Goal: Transaction & Acquisition: Purchase product/service

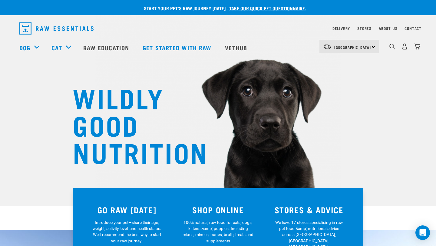
click at [373, 45] on div "North Island North Island South Island" at bounding box center [348, 47] width 59 height 14
click at [335, 66] on link "[GEOGRAPHIC_DATA]" at bounding box center [348, 63] width 58 height 13
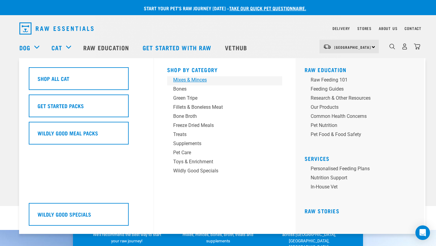
click at [182, 79] on div "Mixes & Minces" at bounding box center [220, 79] width 94 height 7
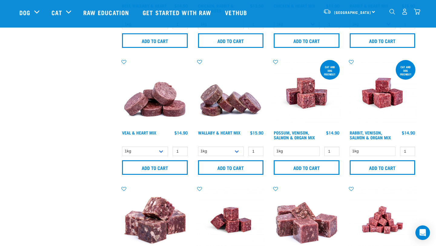
scroll to position [241, 0]
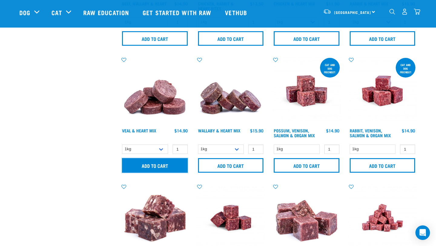
click at [176, 161] on input "Add to cart" at bounding box center [155, 165] width 66 height 15
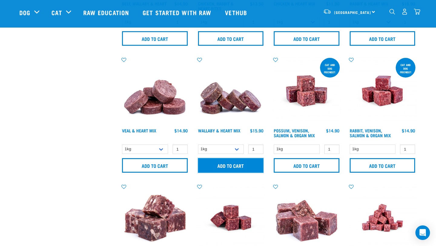
click at [210, 163] on input "Add to cart" at bounding box center [231, 165] width 66 height 15
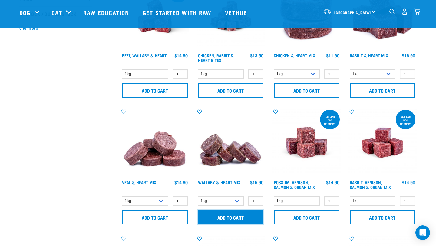
scroll to position [154, 0]
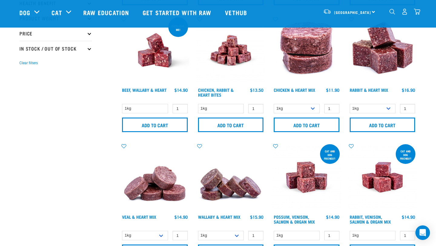
click at [418, 12] on img "dropdown navigation" at bounding box center [417, 11] width 6 height 6
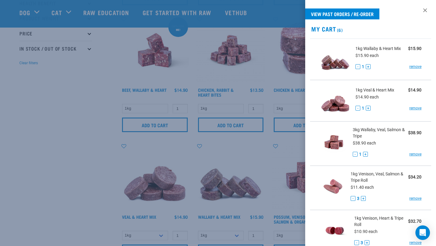
scroll to position [0, 0]
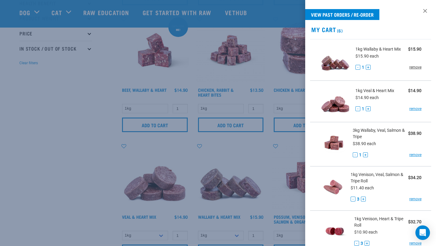
click at [417, 67] on link "remove" at bounding box center [415, 66] width 12 height 5
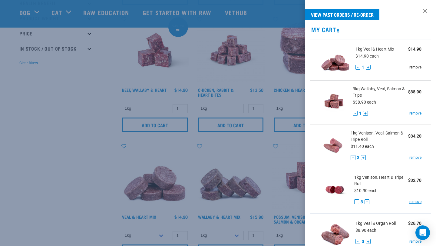
click at [415, 68] on link "remove" at bounding box center [415, 66] width 12 height 5
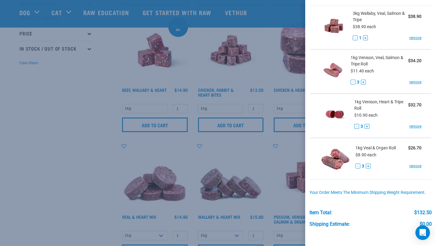
scroll to position [35, 0]
click at [73, 118] on div at bounding box center [218, 123] width 436 height 246
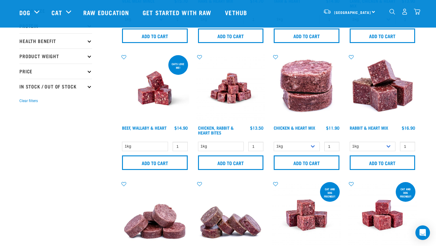
scroll to position [0, 0]
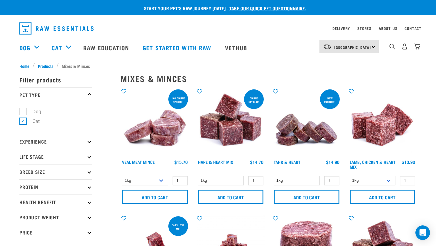
click at [388, 46] on div "12" at bounding box center [399, 47] width 41 height 24
click at [392, 48] on img "dropdown navigation" at bounding box center [392, 47] width 6 height 6
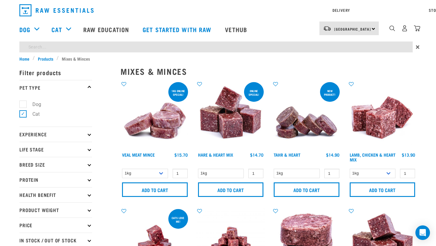
type input "fish"
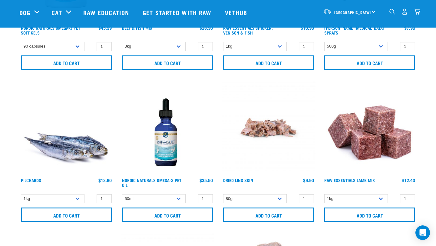
scroll to position [164, 0]
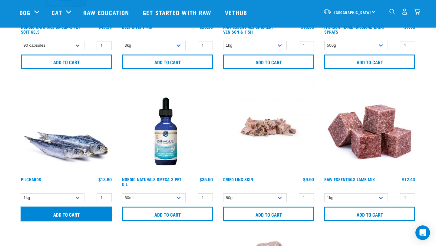
click at [77, 212] on input "Add to cart" at bounding box center [66, 213] width 91 height 15
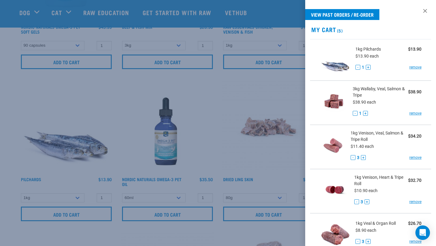
click at [101, 25] on div at bounding box center [218, 123] width 436 height 246
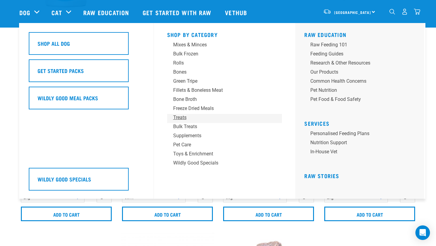
click at [180, 119] on div "Treats" at bounding box center [220, 117] width 94 height 7
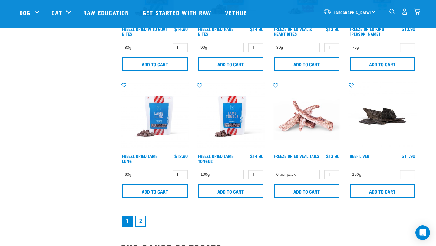
scroll to position [881, 0]
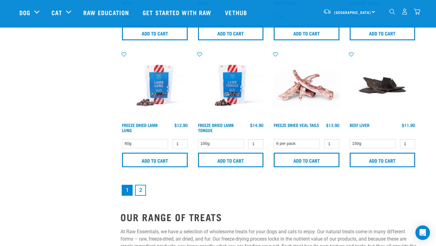
click at [140, 191] on link "2" at bounding box center [140, 190] width 11 height 11
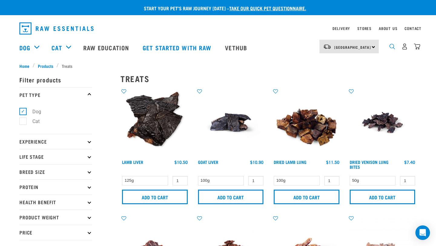
click at [391, 48] on img "dropdown navigation" at bounding box center [392, 47] width 6 height 6
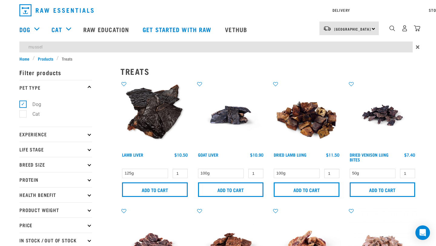
type input "mussel"
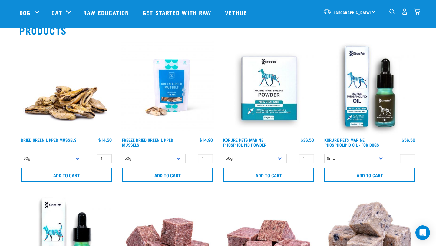
scroll to position [47, 0]
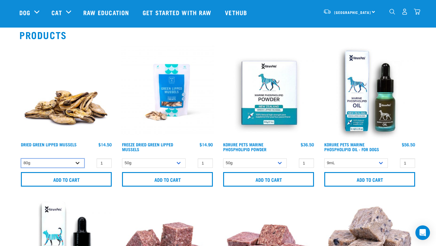
click at [80, 163] on select "80g" at bounding box center [53, 162] width 64 height 9
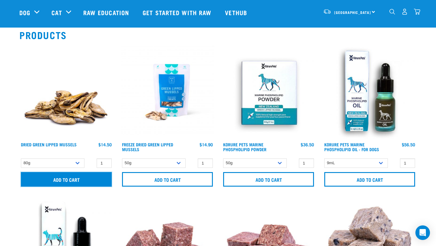
click at [66, 174] on input "Add to cart" at bounding box center [66, 179] width 91 height 15
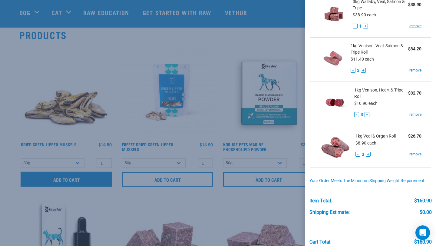
scroll to position [160, 0]
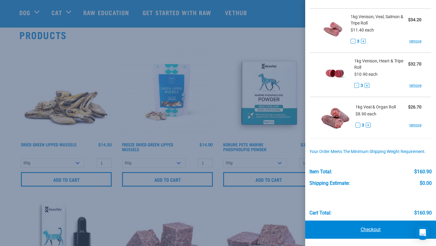
click at [367, 230] on link "Checkout" at bounding box center [370, 229] width 131 height 18
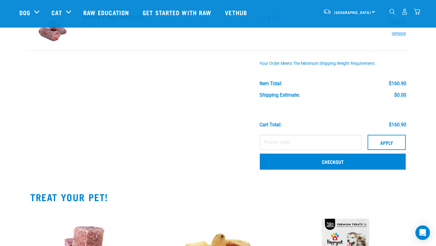
scroll to position [248, 0]
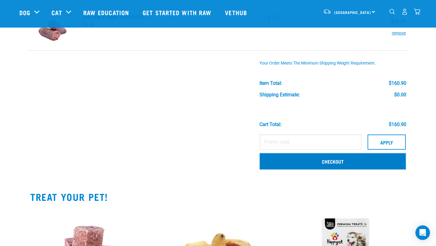
click at [299, 160] on link "Checkout" at bounding box center [333, 161] width 146 height 16
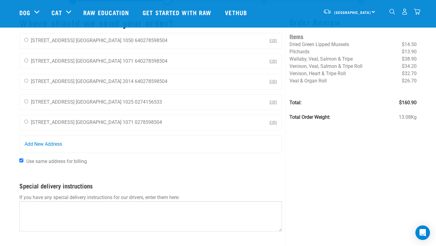
scroll to position [32, 0]
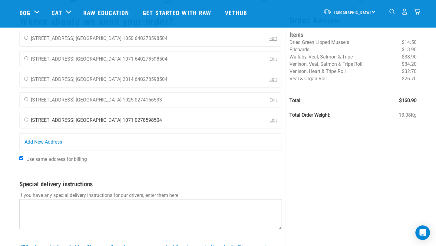
click at [25, 119] on input "radio" at bounding box center [26, 119] width 4 height 4
radio input "true"
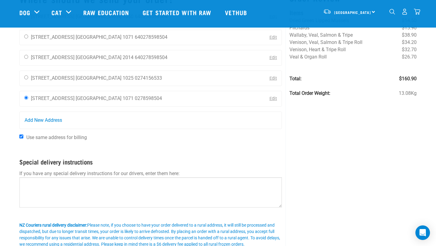
scroll to position [59, 0]
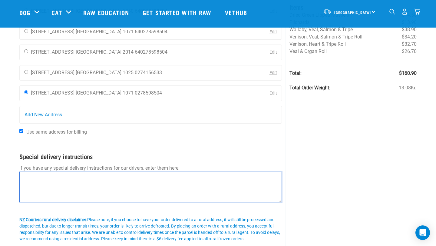
click at [67, 177] on textarea at bounding box center [150, 187] width 262 height 30
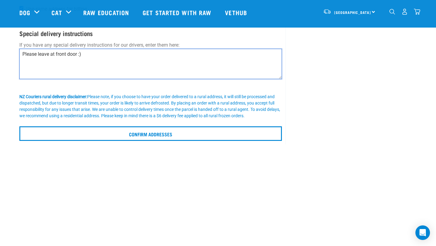
scroll to position [183, 0]
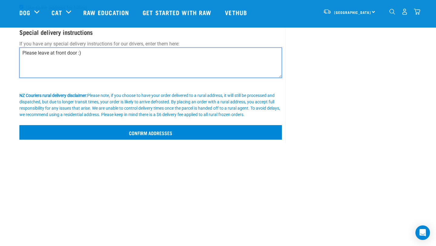
type textarea "Please leave at front door :)"
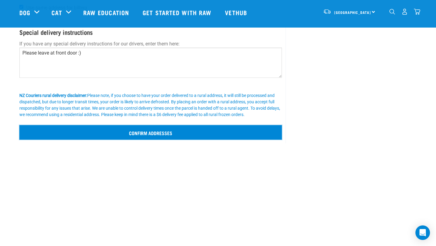
click at [200, 133] on input "Confirm addresses" at bounding box center [150, 132] width 262 height 15
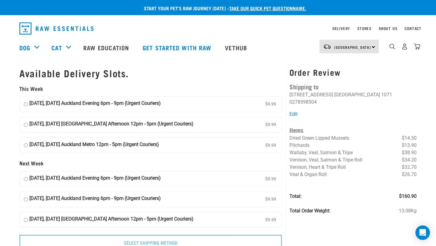
click at [25, 103] on input "[DATE], [DATE] Auckland Evening 6pm - 9pm (Urgent Couriers) $9.99" at bounding box center [26, 104] width 4 height 9
radio input "true"
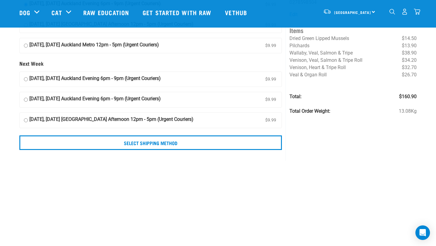
scroll to position [57, 0]
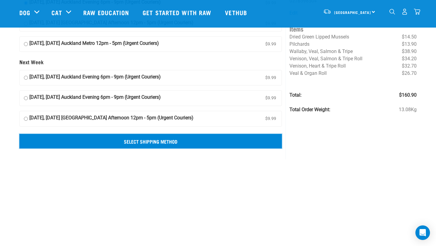
click at [190, 140] on input "Select Shipping Method" at bounding box center [150, 141] width 262 height 15
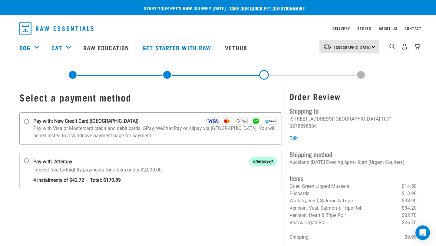
click at [26, 121] on input "Pay with: New Credit Card ([GEOGRAPHIC_DATA])" at bounding box center [26, 121] width 5 height 5
radio input "true"
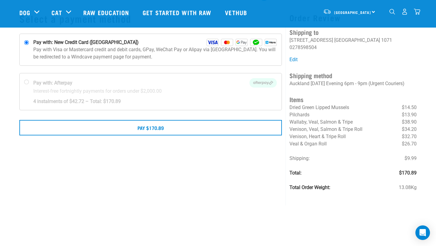
scroll to position [35, 0]
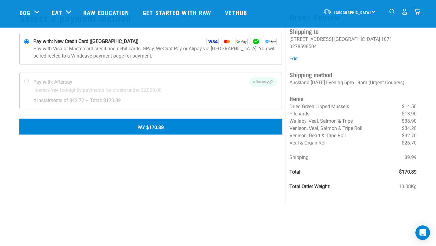
click at [165, 126] on button "Pay $170.89" at bounding box center [150, 126] width 262 height 15
